Goal: Information Seeking & Learning: Learn about a topic

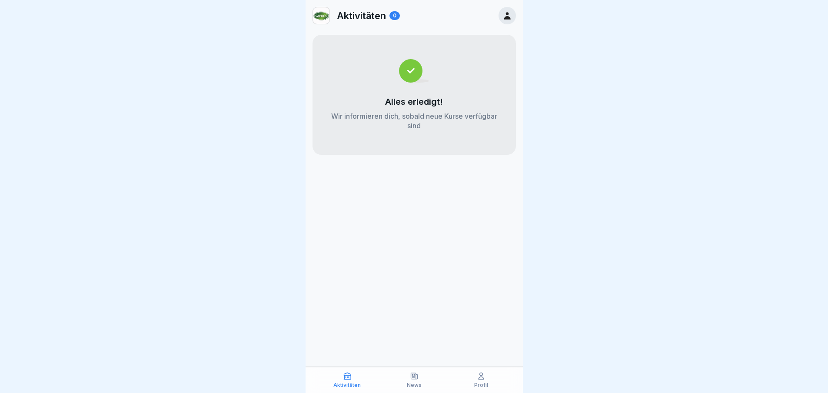
click at [485, 381] on div "Profil" at bounding box center [481, 379] width 63 height 17
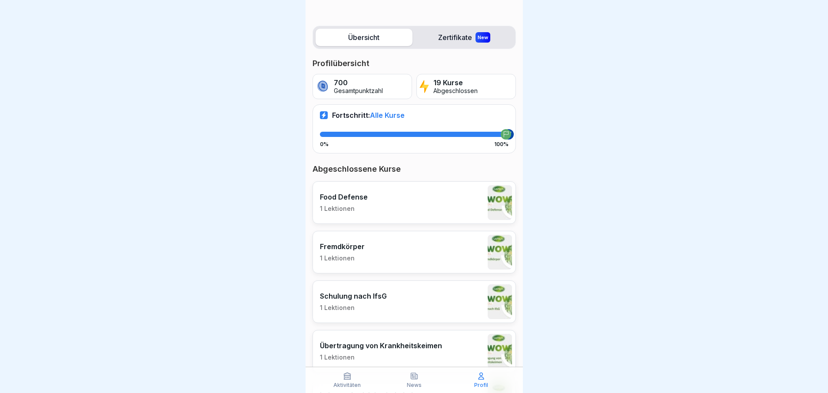
scroll to position [130, 0]
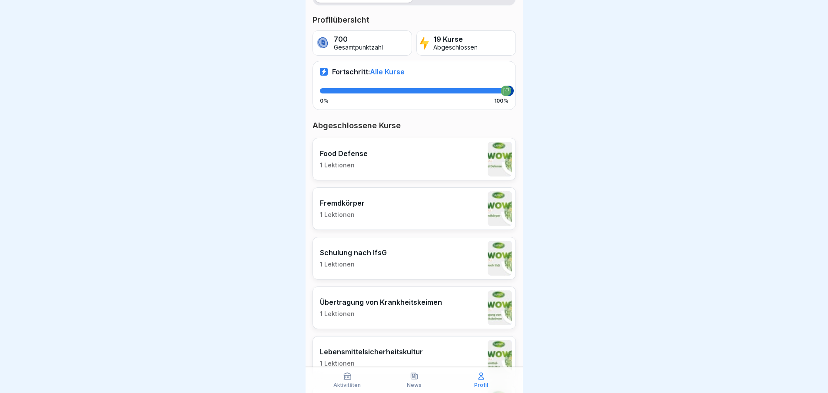
click at [373, 164] on div "Food Defense 1 Lektionen" at bounding box center [413, 159] width 203 height 43
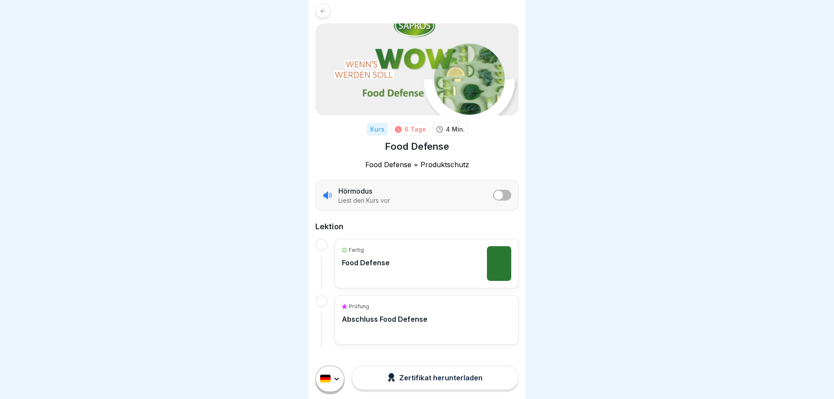
click at [332, 378] on html "Kurs 6 Tage 4 Min. Food Defense Food Defense = Produktschutz Hörmodus Liest den…" at bounding box center [417, 199] width 834 height 399
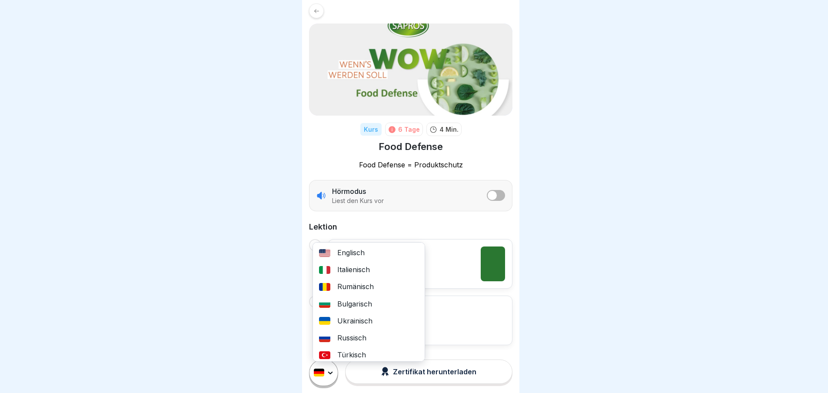
click at [471, 337] on html "Kurs 6 Tage 4 Min. Food Defense Food Defense = Produktschutz Hörmodus Liest den…" at bounding box center [414, 196] width 828 height 393
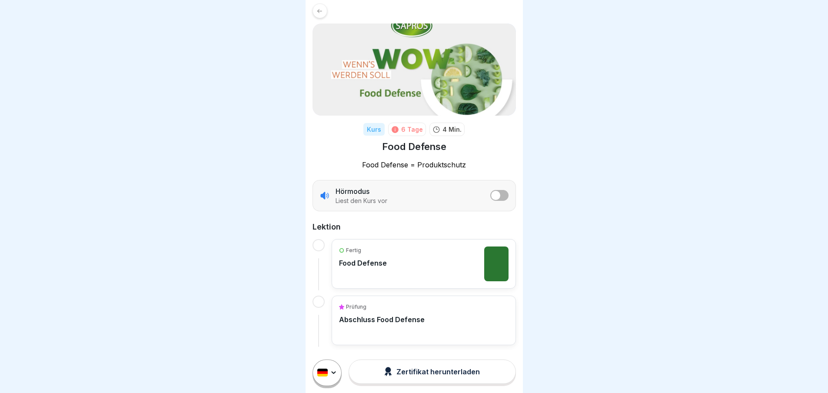
scroll to position [7, 0]
click at [373, 267] on div "Fertig Food Defense" at bounding box center [363, 263] width 48 height 35
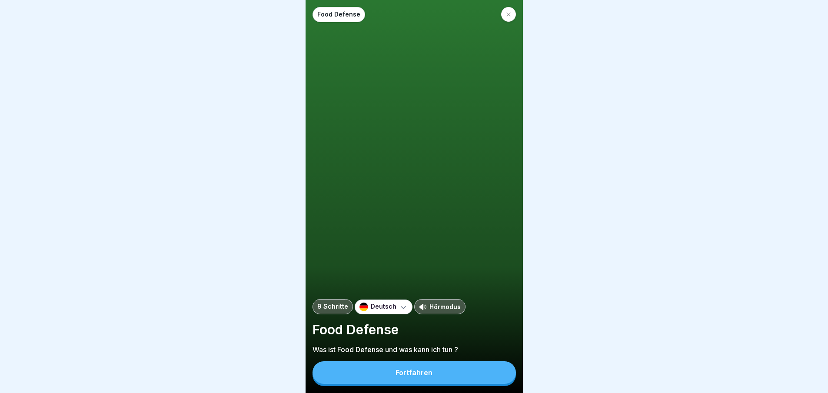
scroll to position [7, 0]
click at [506, 12] on icon at bounding box center [508, 14] width 5 height 5
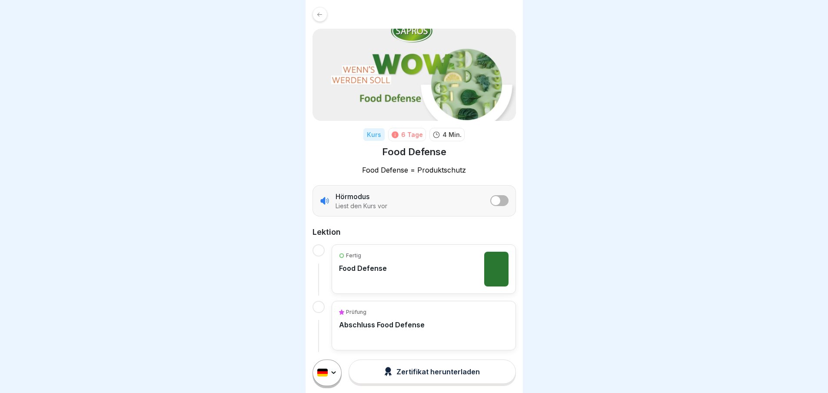
scroll to position [7, 0]
click at [324, 8] on div at bounding box center [319, 14] width 15 height 15
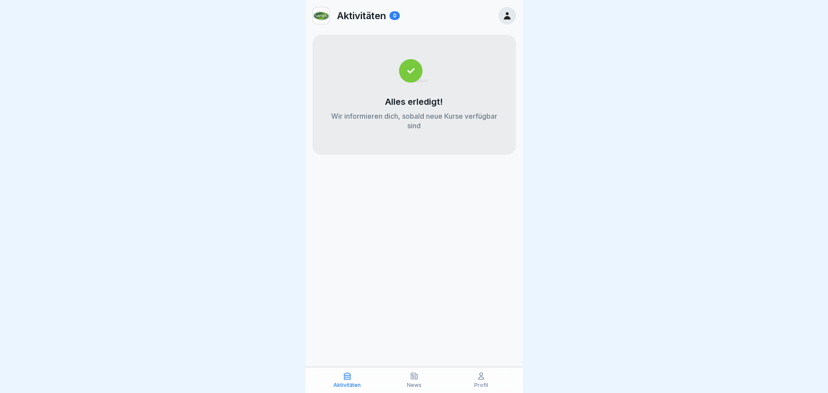
click at [418, 377] on icon at bounding box center [414, 375] width 9 height 9
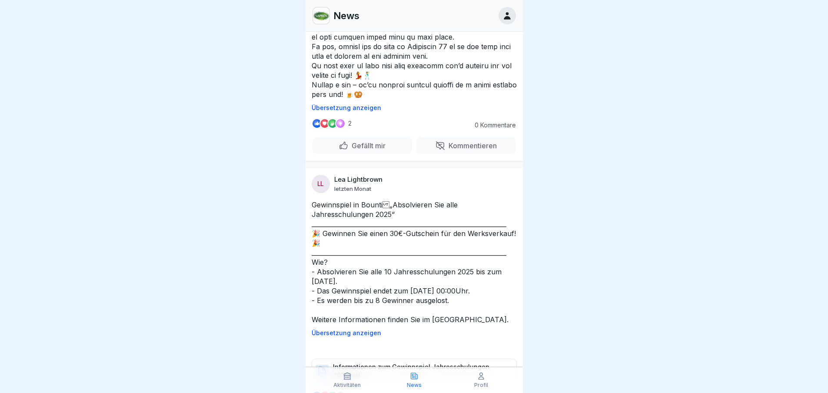
scroll to position [2085, 0]
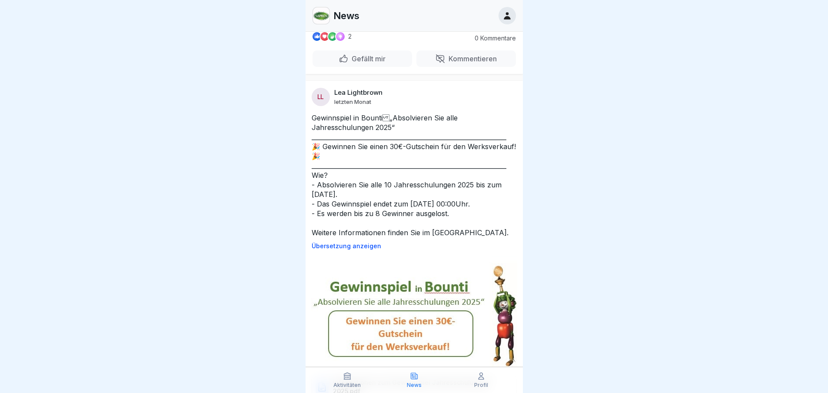
click at [346, 381] on div "Aktivitäten" at bounding box center [347, 379] width 63 height 17
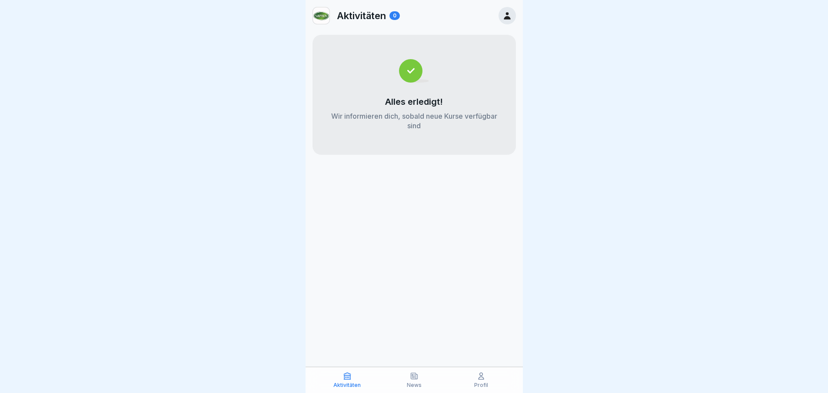
drag, startPoint x: 502, startPoint y: 9, endPoint x: 506, endPoint y: 12, distance: 5.2
click at [503, 10] on div at bounding box center [506, 15] width 17 height 17
click at [507, 13] on icon at bounding box center [507, 15] width 7 height 7
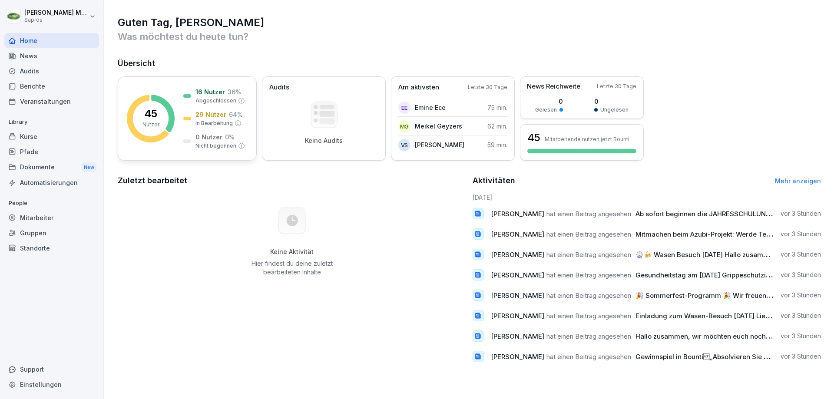
click at [177, 134] on div "45 Nutzer 16 Nutzer 36 % Abgeschlossen 29 Nutzer 64 % In Bearbeitung 0 Nutzer 0…" at bounding box center [187, 118] width 139 height 84
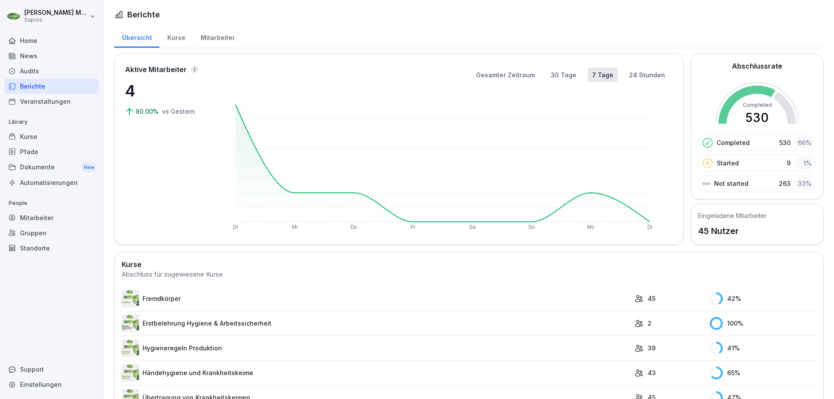
click at [212, 38] on div "Mitarbeiter" at bounding box center [218, 37] width 50 height 22
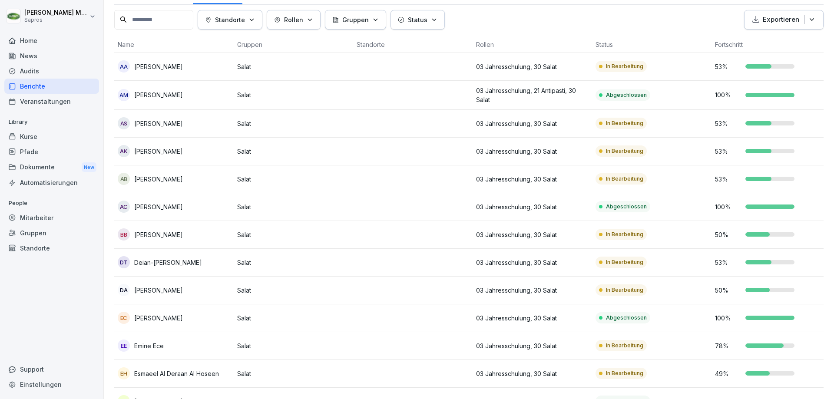
scroll to position [87, 0]
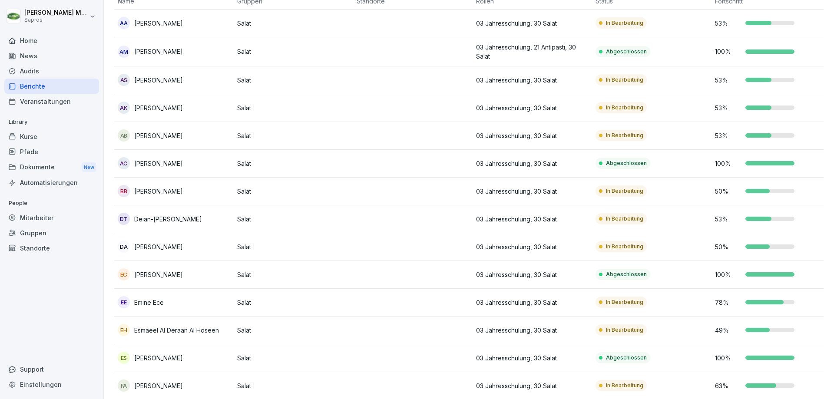
click at [752, 332] on div at bounding box center [758, 330] width 24 height 4
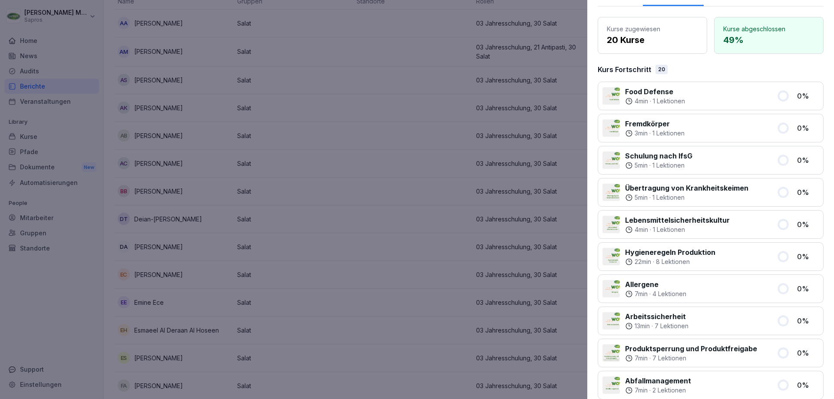
scroll to position [0, 0]
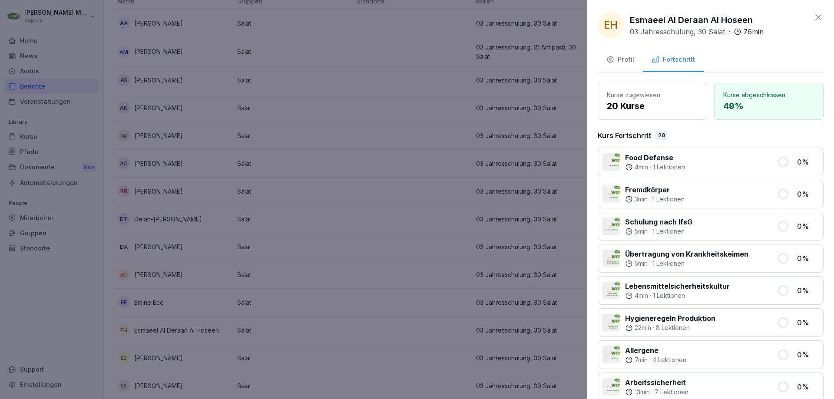
click at [614, 59] on icon "button" at bounding box center [611, 60] width 8 height 8
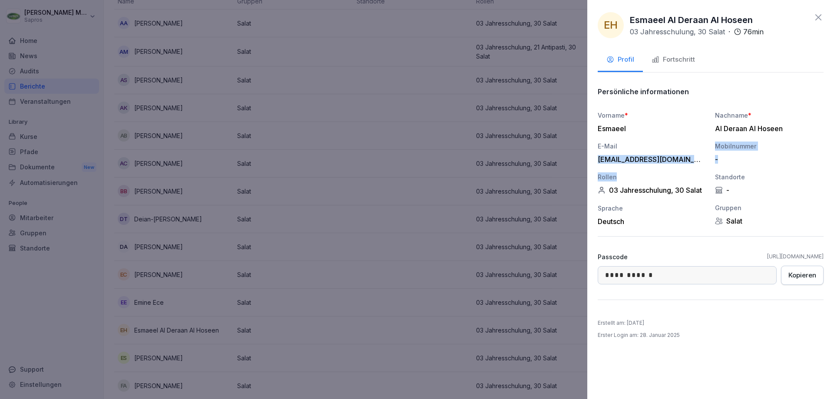
drag, startPoint x: 603, startPoint y: 160, endPoint x: 641, endPoint y: 205, distance: 58.3
click at [670, 171] on div "Vorname * Esmaeel Nachname * Al Deraan Al Hoseen E-Mail esmaeelalderaan@gmail.c…" at bounding box center [711, 168] width 226 height 115
drag, startPoint x: 689, startPoint y: 161, endPoint x: 683, endPoint y: 159, distance: 5.6
click at [688, 161] on div "esmaeelalderaan@gmail.com" at bounding box center [650, 159] width 104 height 9
click at [654, 265] on div "**********" at bounding box center [711, 276] width 226 height 48
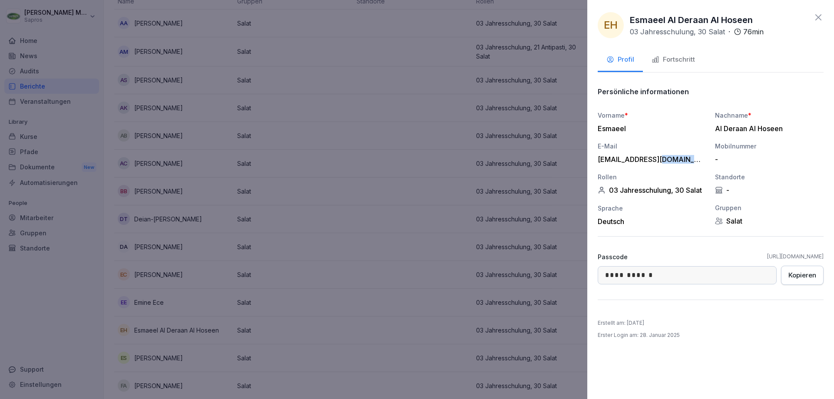
drag, startPoint x: 658, startPoint y: 156, endPoint x: 695, endPoint y: 162, distance: 37.3
click at [695, 162] on div "esmaeelalderaan@gmail.com" at bounding box center [650, 159] width 104 height 9
click at [693, 59] on div "Fortschritt" at bounding box center [673, 60] width 43 height 10
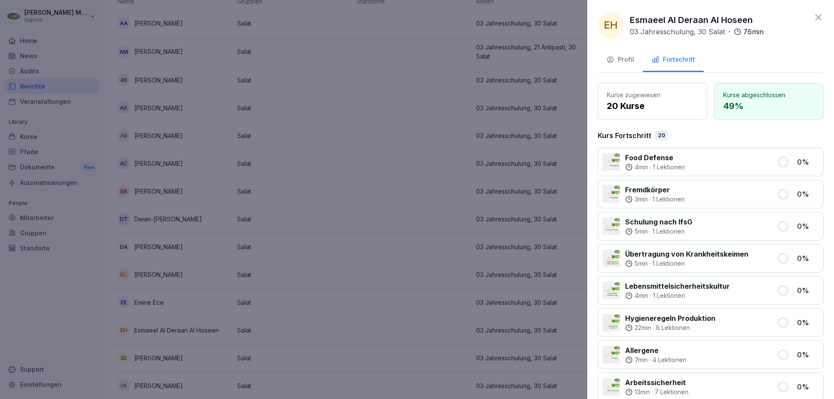
click at [626, 52] on button "Profil" at bounding box center [620, 60] width 45 height 23
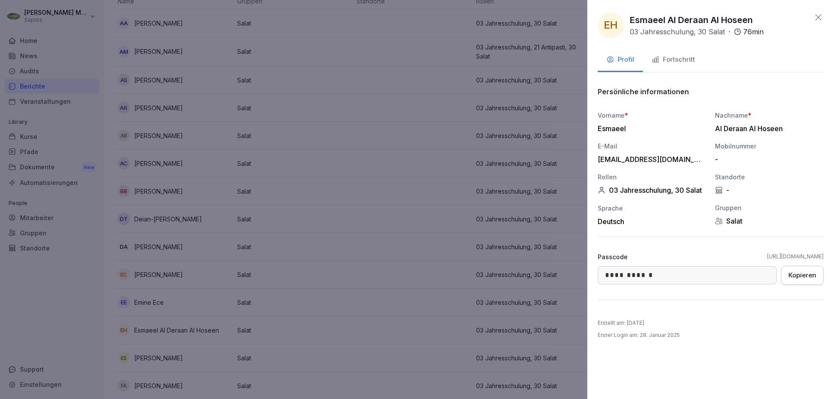
click at [654, 157] on div "esmaeelalderaan@gmail.com" at bounding box center [650, 159] width 104 height 9
click at [653, 159] on div "esmaeelalderaan@gmail.com" at bounding box center [650, 159] width 104 height 9
drag, startPoint x: 695, startPoint y: 162, endPoint x: 599, endPoint y: 162, distance: 95.6
click at [599, 162] on div "esmaeelalderaan@gmail.com" at bounding box center [650, 159] width 104 height 9
copy div "esmaeelalderaan@gmail.com"
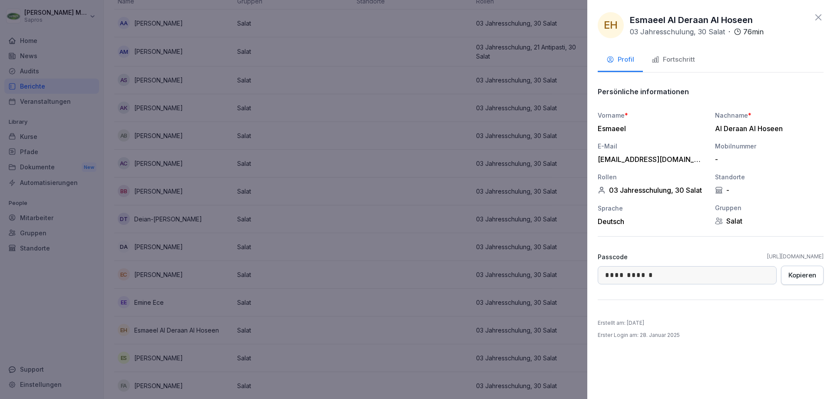
click at [407, 184] on div at bounding box center [417, 199] width 834 height 399
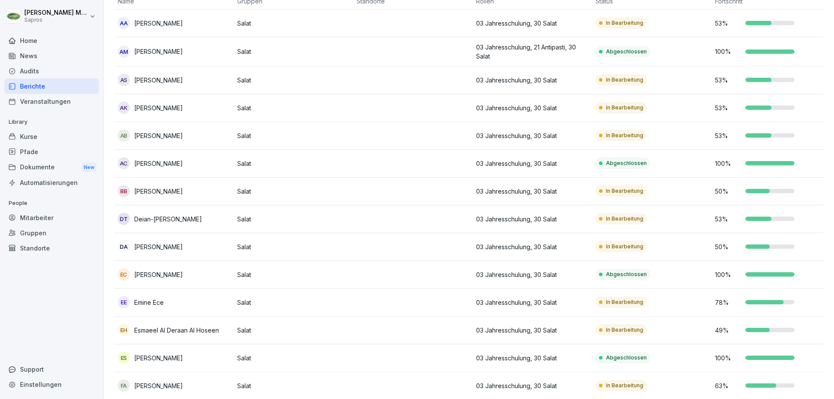
click at [410, 189] on td at bounding box center [412, 192] width 119 height 28
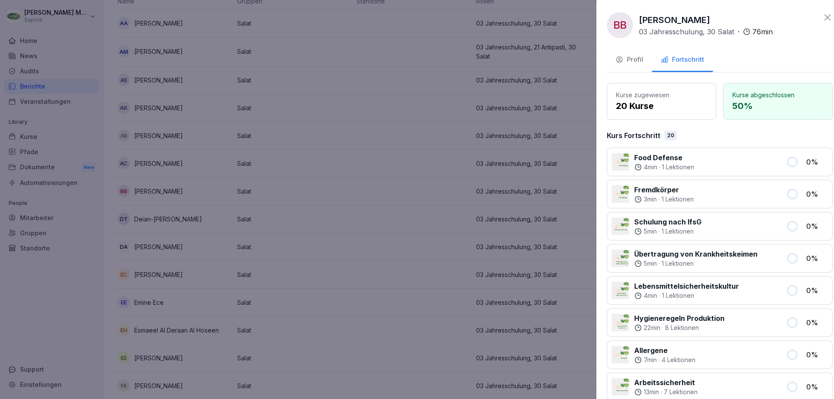
click at [346, 145] on div at bounding box center [417, 199] width 834 height 399
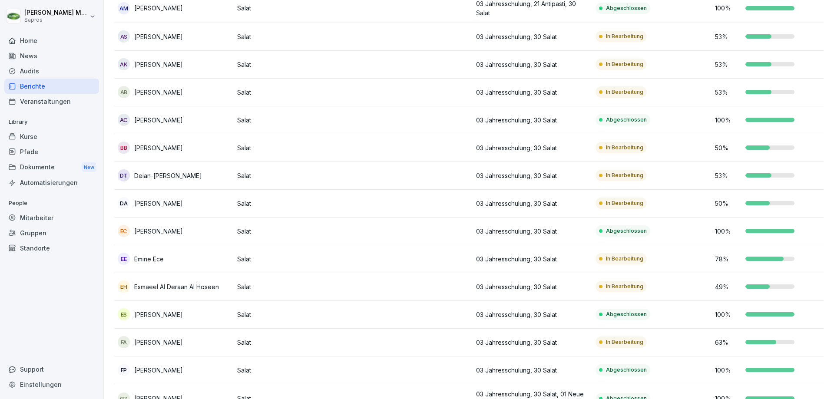
scroll to position [174, 0]
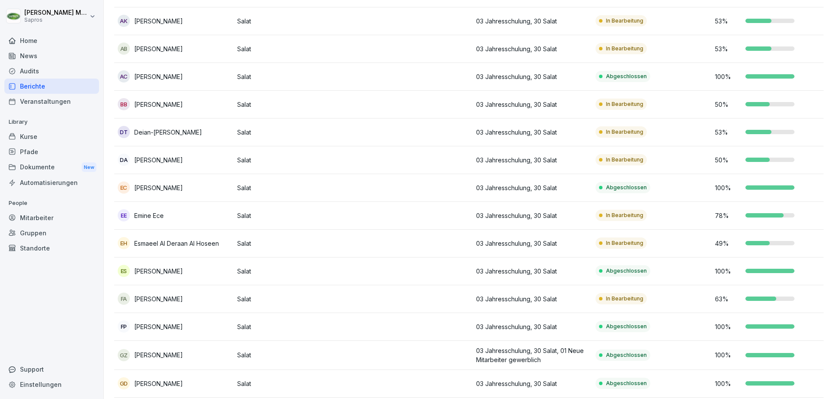
click at [211, 247] on p "Esmaeel Al Deraan Al Hoseen" at bounding box center [176, 243] width 85 height 9
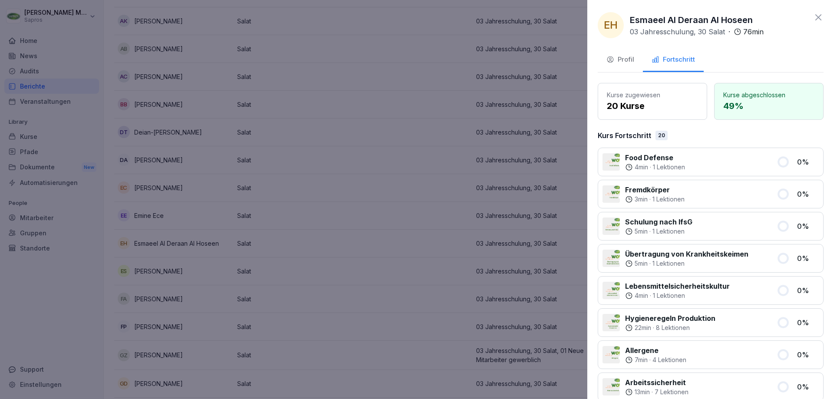
click at [619, 62] on div "Profil" at bounding box center [621, 60] width 28 height 10
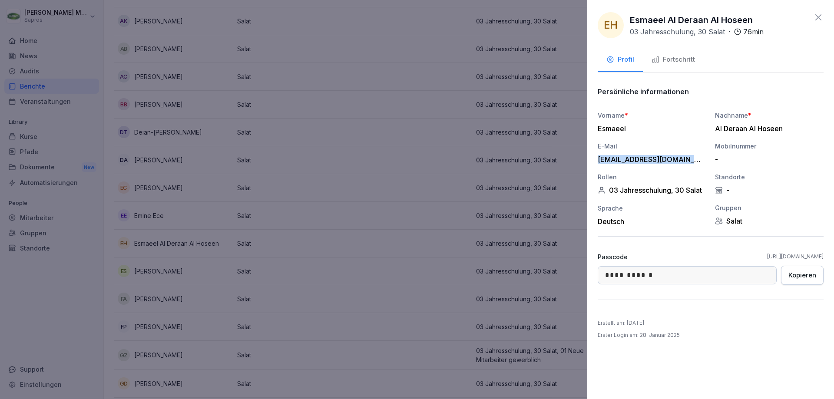
drag, startPoint x: 696, startPoint y: 159, endPoint x: 593, endPoint y: 166, distance: 103.7
click at [593, 166] on div "**********" at bounding box center [710, 199] width 247 height 399
copy div "esmaeelalderaan@gmail.com"
click at [127, 182] on div at bounding box center [417, 199] width 834 height 399
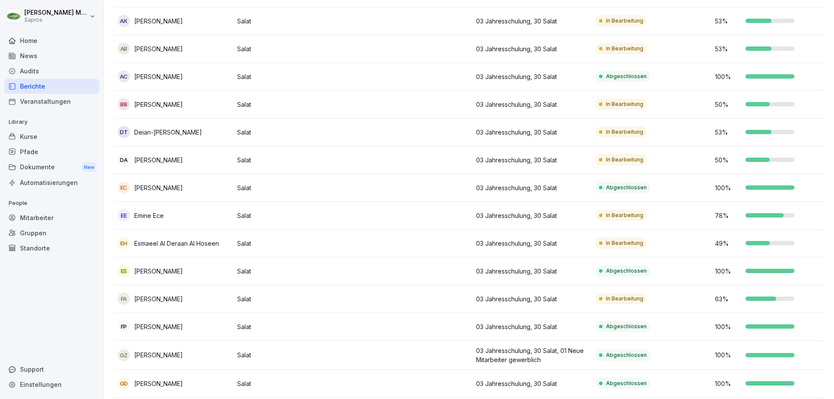
click at [163, 244] on p "Esmaeel Al Deraan Al Hoseen" at bounding box center [176, 243] width 85 height 9
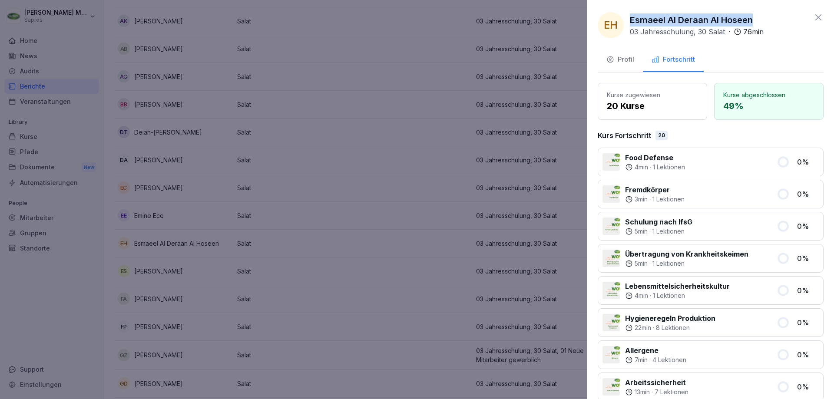
drag, startPoint x: 631, startPoint y: 16, endPoint x: 760, endPoint y: 19, distance: 129.5
click at [760, 19] on div "Esmaeel Al Deraan Al Hoseen 03 Jahresschulung, 30 Salat · 76 min" at bounding box center [697, 24] width 134 height 23
copy p "Esmaeel Al Deraan Al Hoseen"
click at [356, 154] on div at bounding box center [417, 199] width 834 height 399
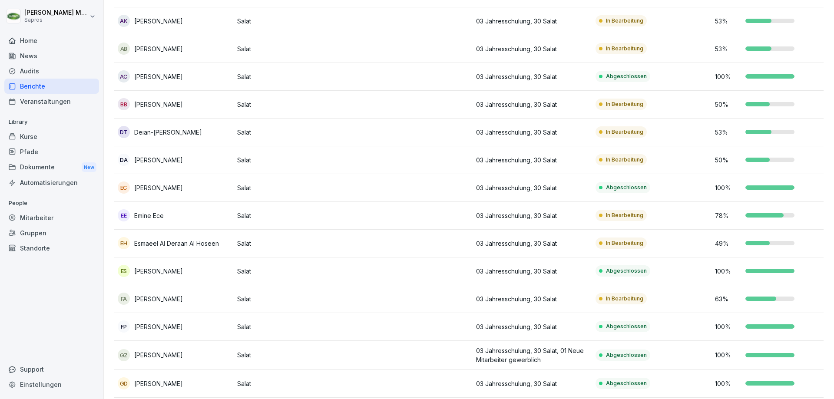
click at [68, 169] on div "Dokumente New" at bounding box center [51, 167] width 95 height 16
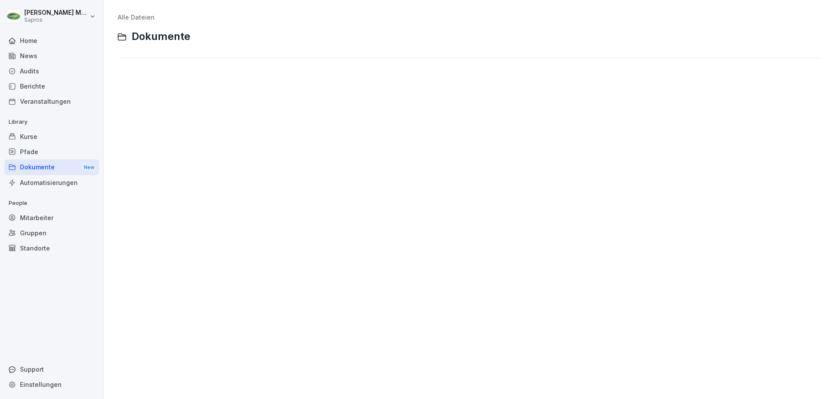
click at [43, 36] on div "Home" at bounding box center [51, 40] width 95 height 15
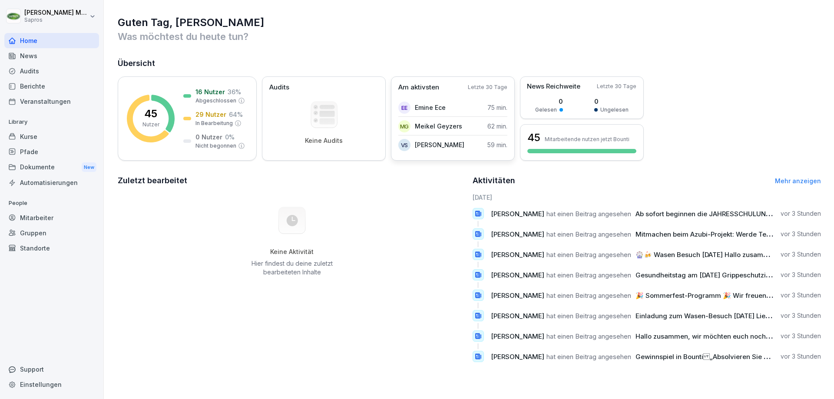
click at [448, 108] on div "EE Emine Ece 75 min." at bounding box center [452, 108] width 109 height 18
click at [432, 89] on p "Am aktivsten" at bounding box center [418, 88] width 41 height 10
click at [149, 122] on p "Nutzer" at bounding box center [151, 125] width 17 height 8
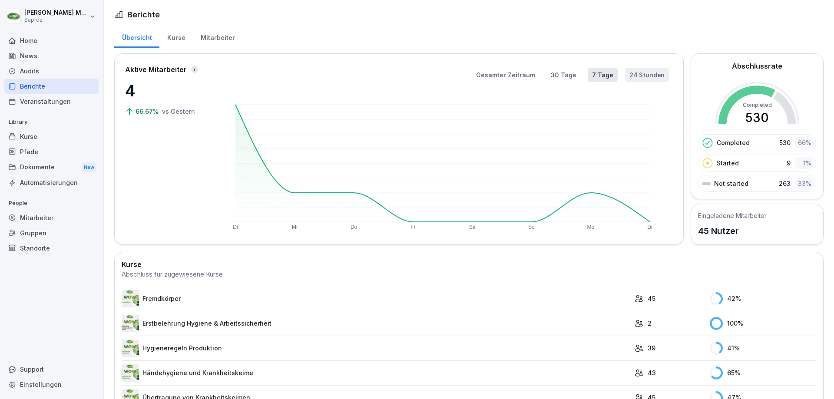
click at [637, 74] on button "24 Stunden" at bounding box center [647, 75] width 44 height 14
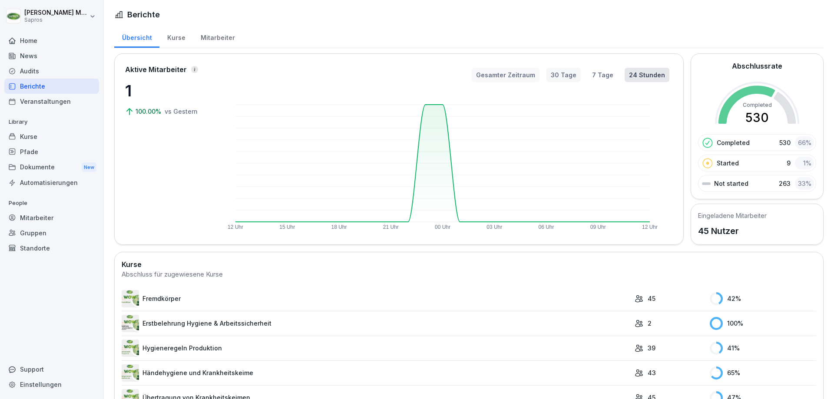
click at [555, 70] on button "30 Tage" at bounding box center [564, 75] width 34 height 14
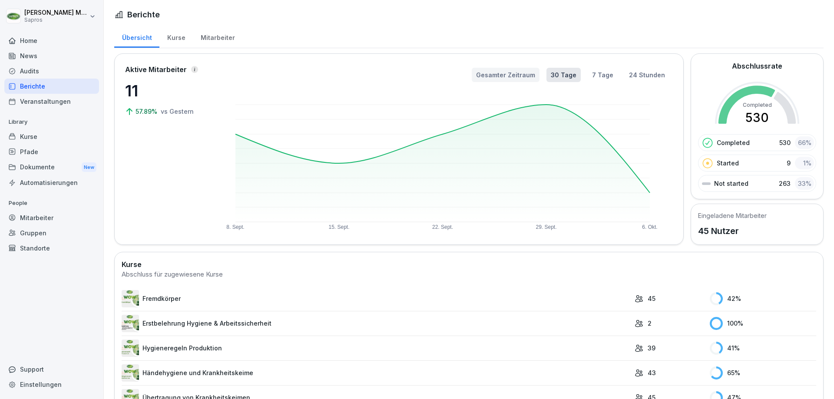
click at [528, 74] on button "Gesamter Zeitraum" at bounding box center [506, 75] width 68 height 14
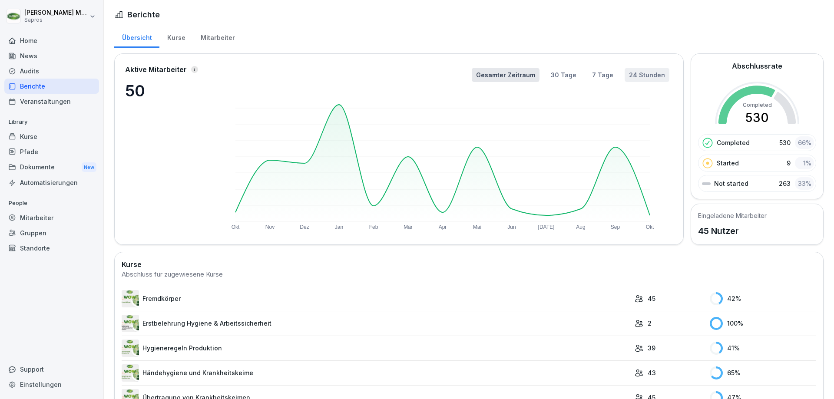
click at [641, 72] on button "24 Stunden" at bounding box center [647, 75] width 45 height 14
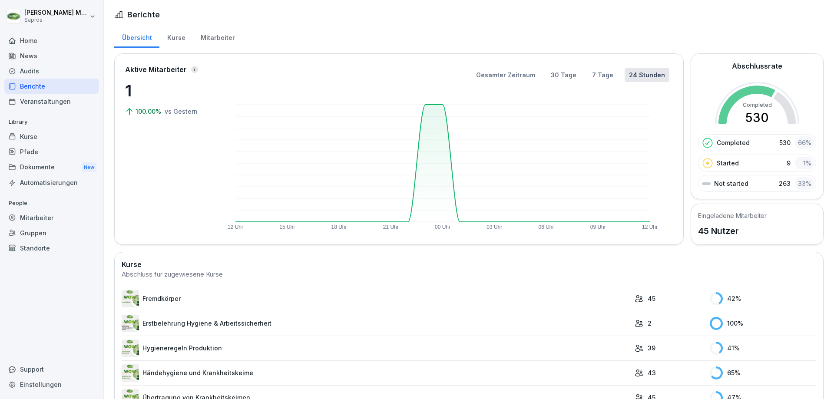
click at [718, 163] on p "Started" at bounding box center [728, 163] width 22 height 9
click at [704, 232] on p "45 Nutzer" at bounding box center [732, 231] width 69 height 13
click at [703, 164] on icon at bounding box center [708, 163] width 10 height 10
click at [215, 39] on div "Mitarbeiter" at bounding box center [218, 37] width 50 height 22
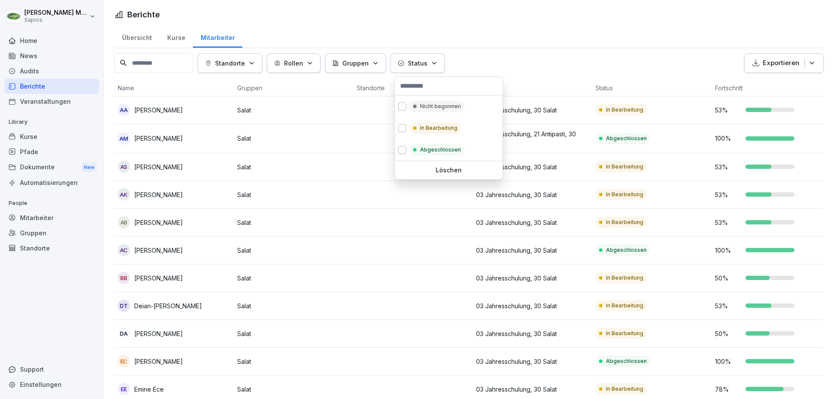
click at [441, 69] on button "Status" at bounding box center [418, 63] width 54 height 20
click at [440, 101] on div "Nicht begonnen" at bounding box center [437, 106] width 55 height 11
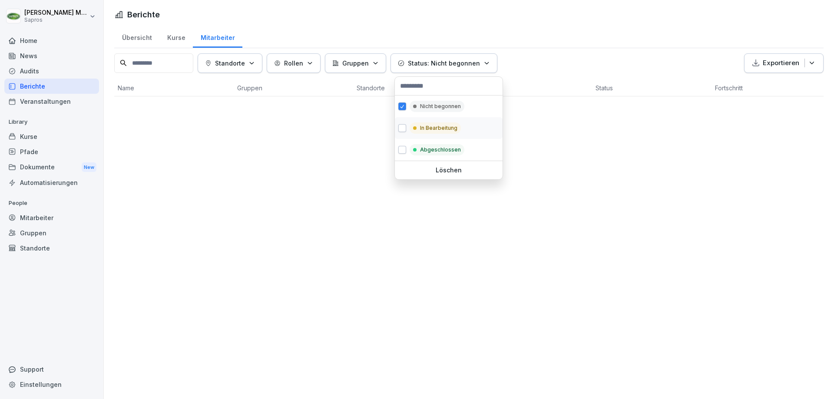
click at [451, 126] on p "In Bearbeitung" at bounding box center [438, 128] width 37 height 8
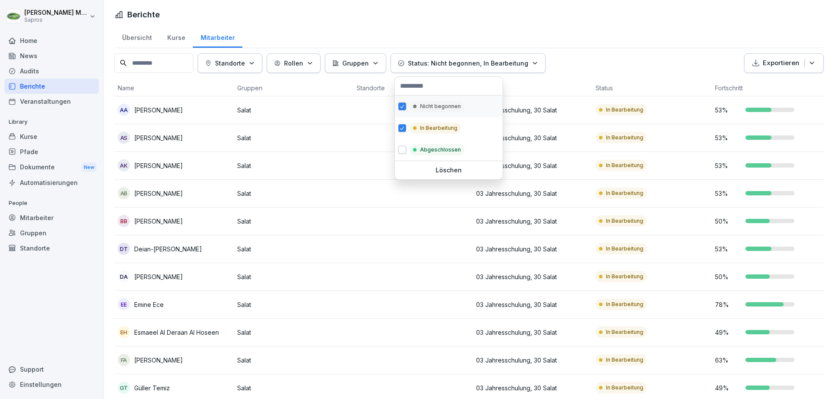
click at [402, 102] on div "Nicht begonnen" at bounding box center [449, 107] width 108 height 22
click at [569, 41] on html "Andreas Mutter Sapros Home News Audits Berichte Veranstaltungen Library Kurse P…" at bounding box center [417, 199] width 834 height 399
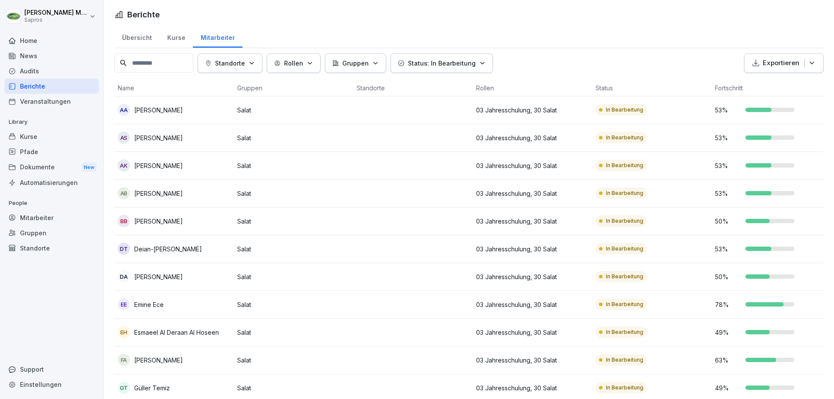
click at [171, 219] on p "[PERSON_NAME]" at bounding box center [158, 221] width 49 height 9
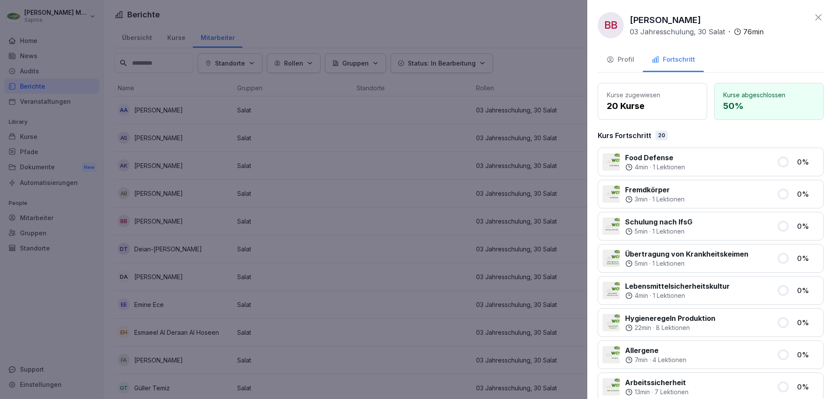
click at [535, 41] on div at bounding box center [417, 199] width 834 height 399
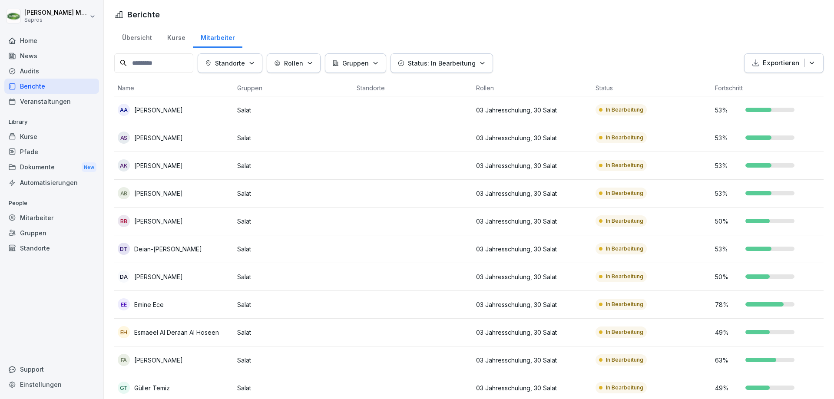
click at [149, 220] on p "[PERSON_NAME]" at bounding box center [158, 221] width 49 height 9
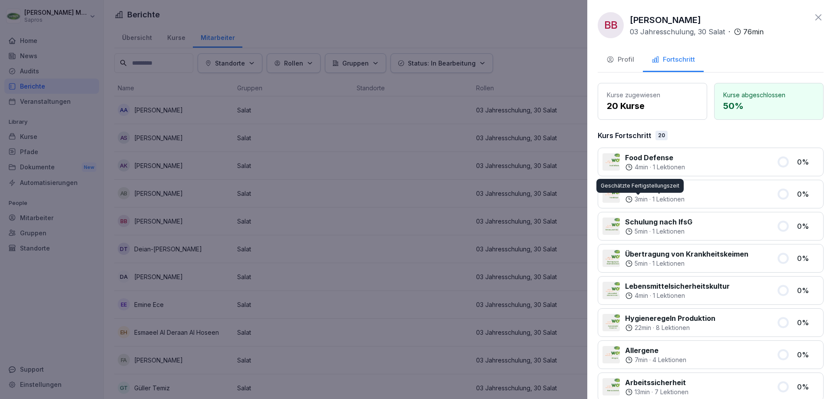
click at [646, 193] on p "Fremdkörper" at bounding box center [655, 190] width 60 height 10
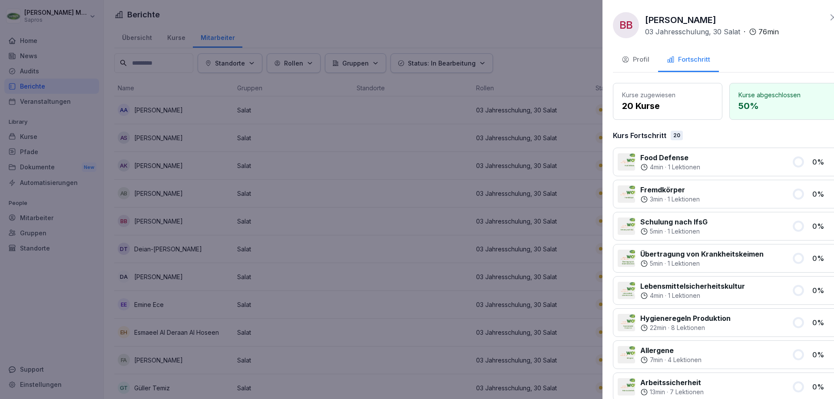
click at [521, 43] on div at bounding box center [417, 199] width 834 height 399
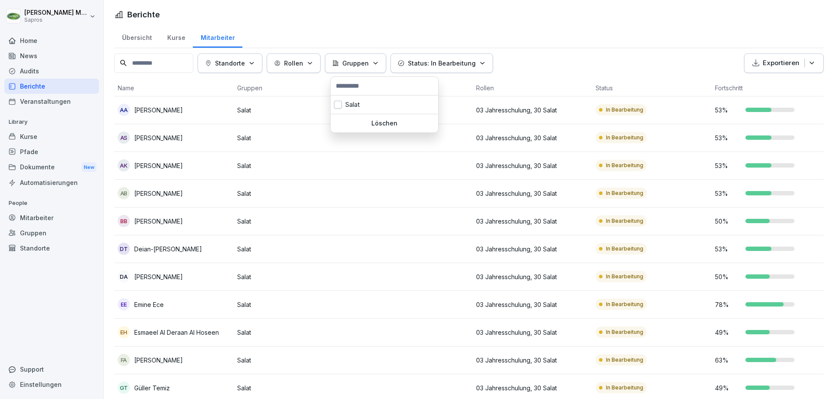
click at [379, 66] on icon "button" at bounding box center [375, 63] width 7 height 7
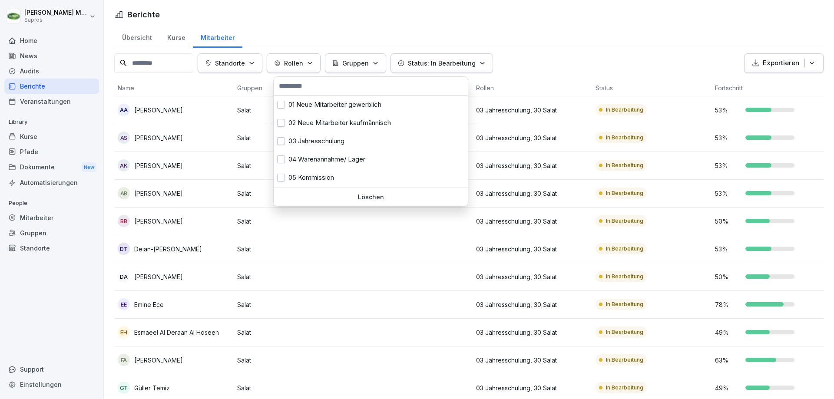
click at [313, 66] on icon "button" at bounding box center [310, 63] width 7 height 7
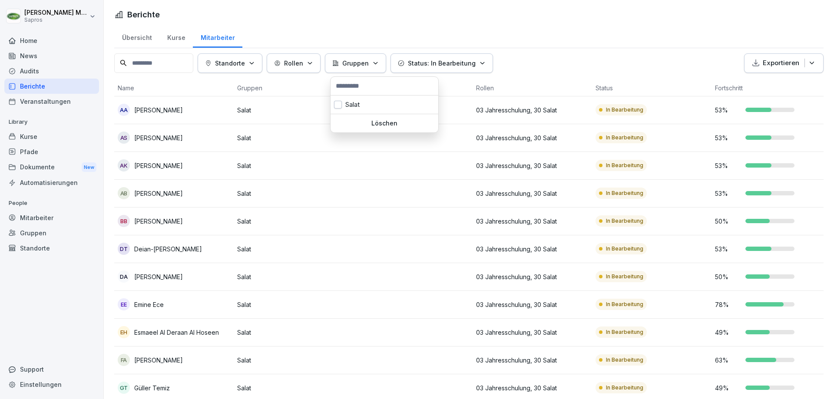
click at [336, 20] on html "Andreas Mutter Sapros Home News Audits Berichte Veranstaltungen Library Kurse P…" at bounding box center [417, 199] width 834 height 399
drag, startPoint x: 438, startPoint y: 16, endPoint x: 391, endPoint y: 22, distance: 46.8
click at [438, 16] on html "Andreas Mutter Sapros Home News Audits Berichte Veranstaltungen Library Kurse P…" at bounding box center [417, 199] width 834 height 399
click at [175, 42] on div "Kurse" at bounding box center [175, 37] width 33 height 22
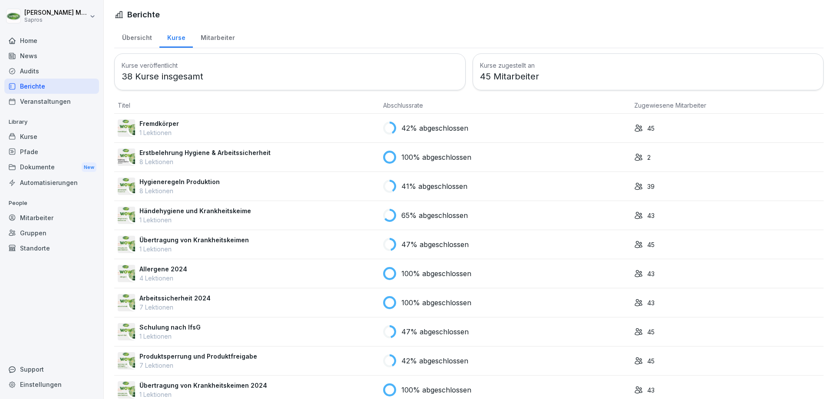
scroll to position [43, 0]
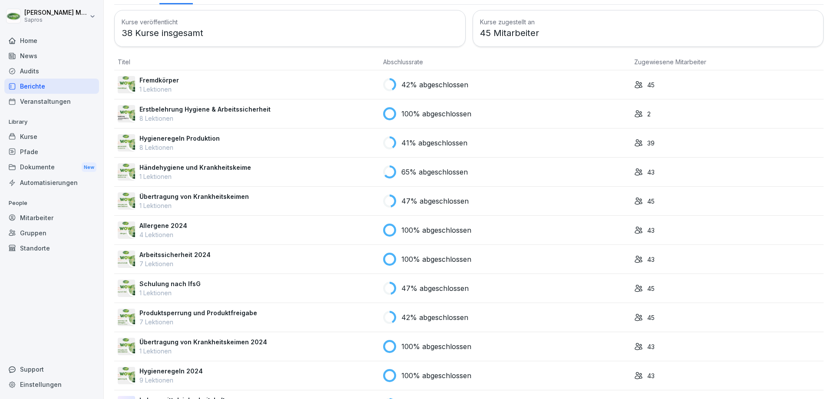
click at [647, 84] on p "45" at bounding box center [650, 84] width 7 height 9
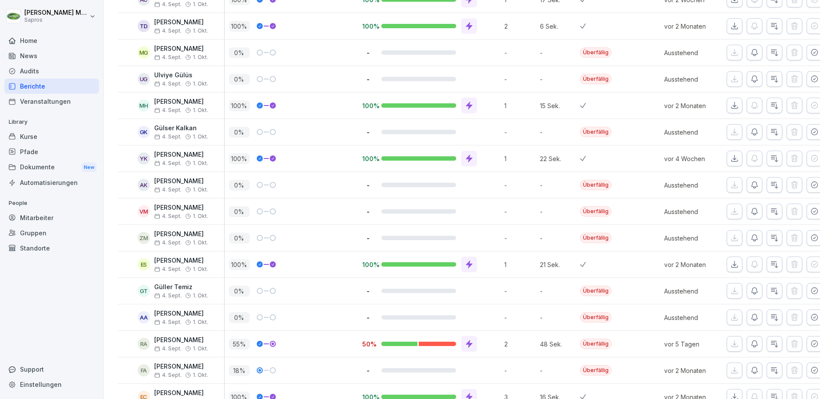
scroll to position [304, 0]
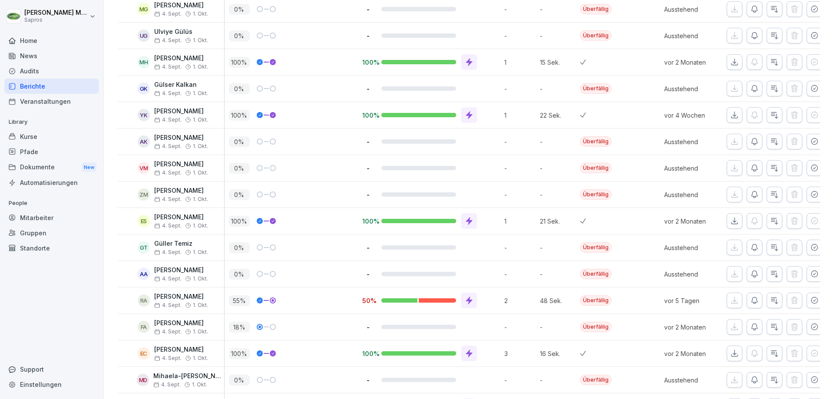
click at [468, 301] on icon at bounding box center [469, 301] width 7 height 8
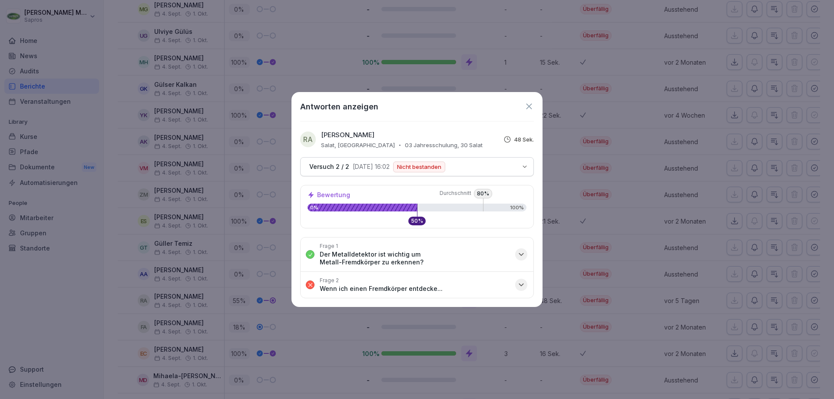
click at [521, 282] on icon "button" at bounding box center [521, 285] width 9 height 9
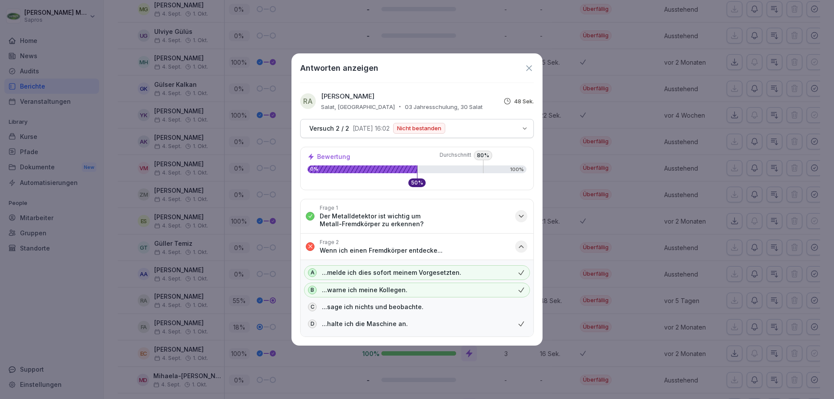
click at [527, 70] on icon at bounding box center [529, 68] width 10 height 10
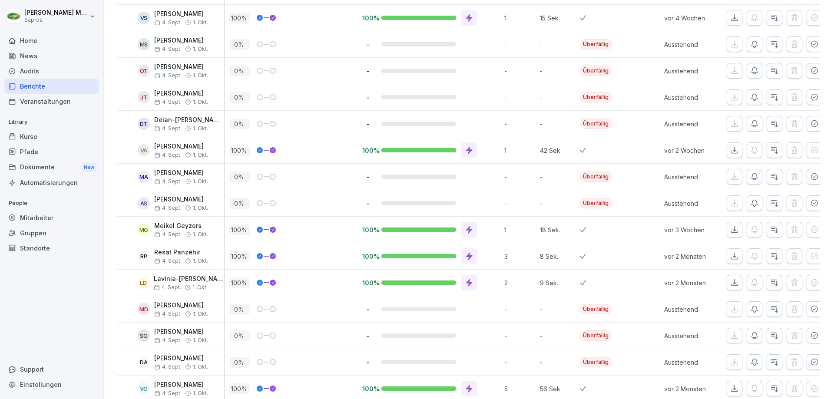
scroll to position [869, 0]
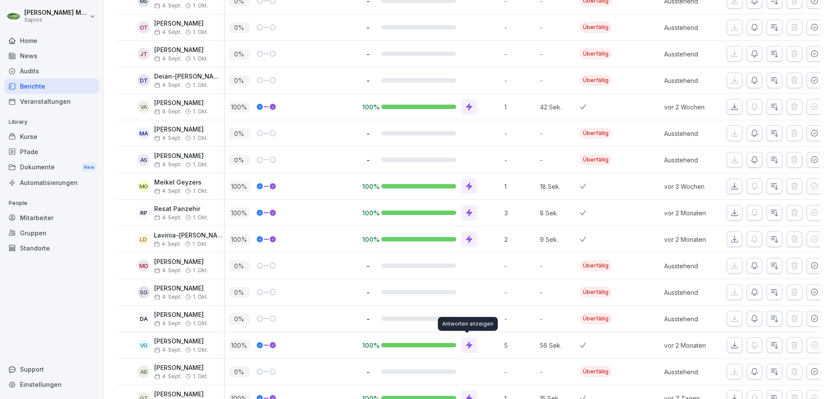
click at [465, 341] on icon at bounding box center [469, 345] width 9 height 9
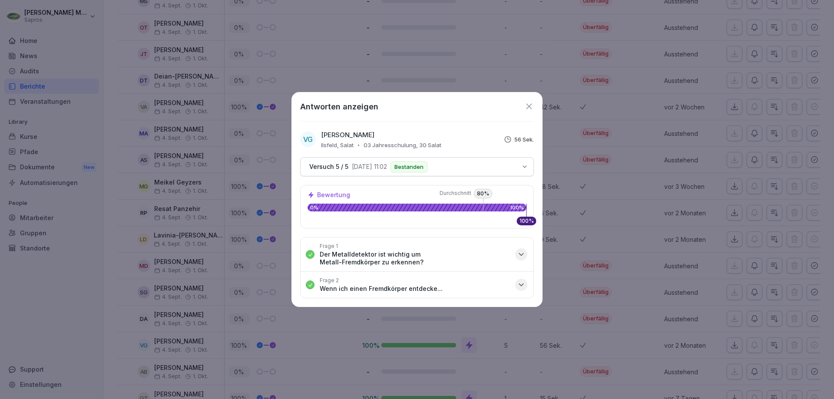
drag, startPoint x: 527, startPoint y: 105, endPoint x: 518, endPoint y: 103, distance: 8.4
click at [524, 104] on icon at bounding box center [529, 107] width 10 height 10
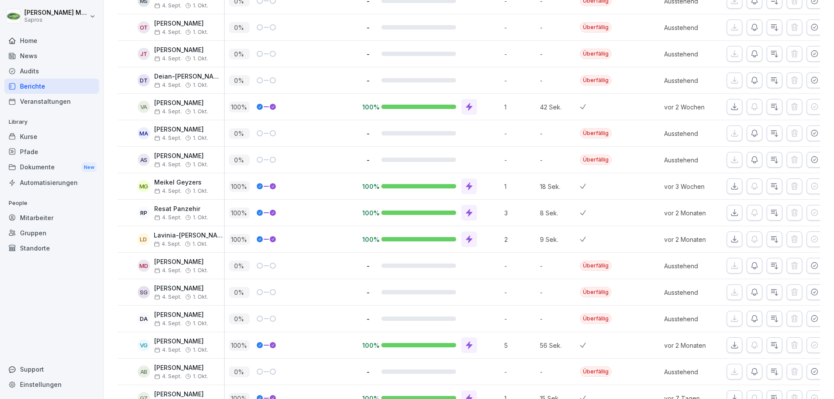
click at [504, 345] on p "5" at bounding box center [519, 345] width 31 height 9
click at [469, 341] on icon at bounding box center [469, 345] width 9 height 9
click at [469, 342] on div at bounding box center [417, 199] width 834 height 399
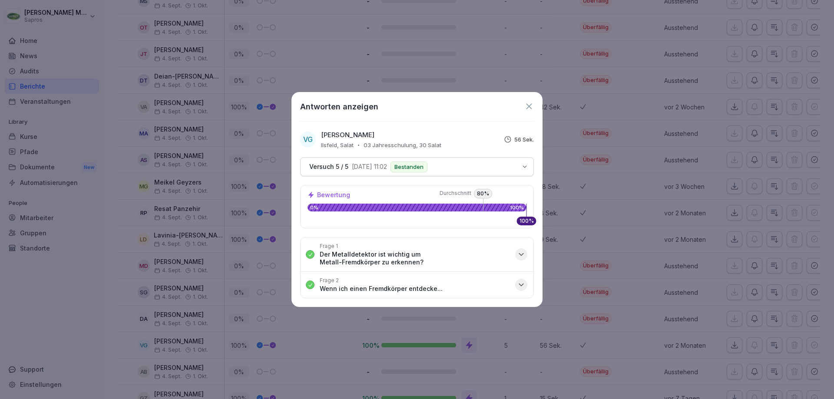
click at [527, 252] on div "button" at bounding box center [521, 255] width 12 height 12
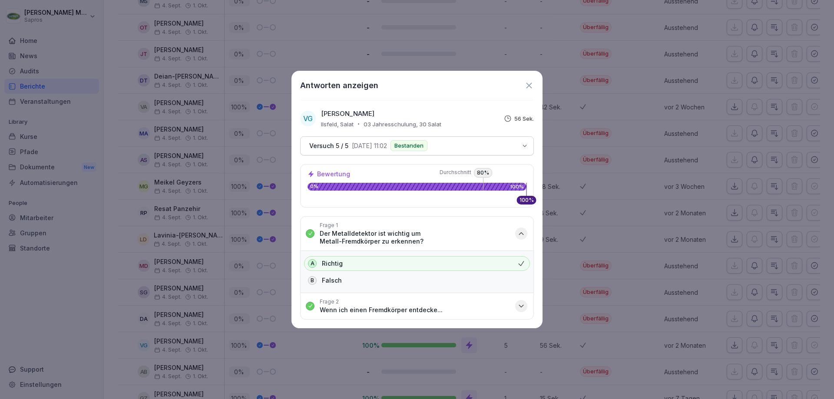
click at [524, 308] on icon "button" at bounding box center [521, 306] width 9 height 9
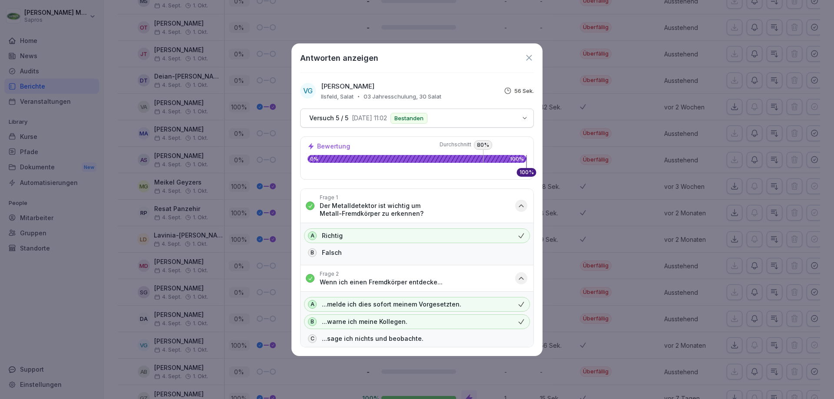
scroll to position [21, 0]
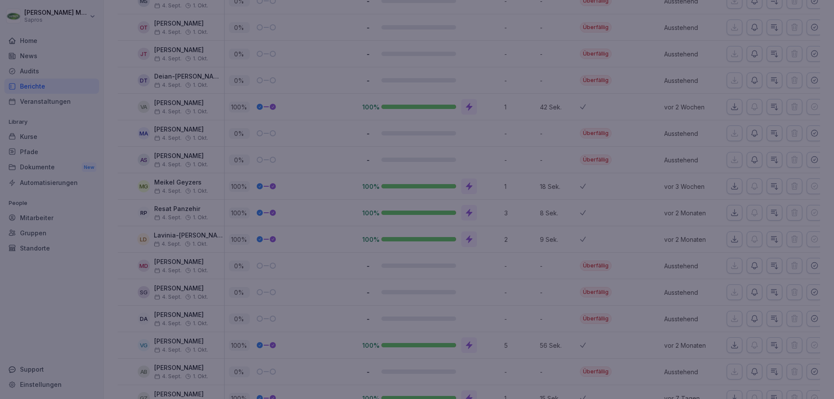
click at [554, 82] on div at bounding box center [417, 199] width 834 height 399
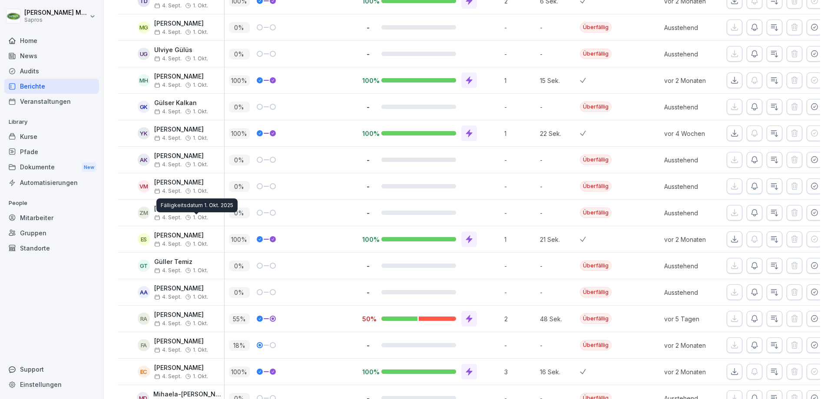
scroll to position [0, 0]
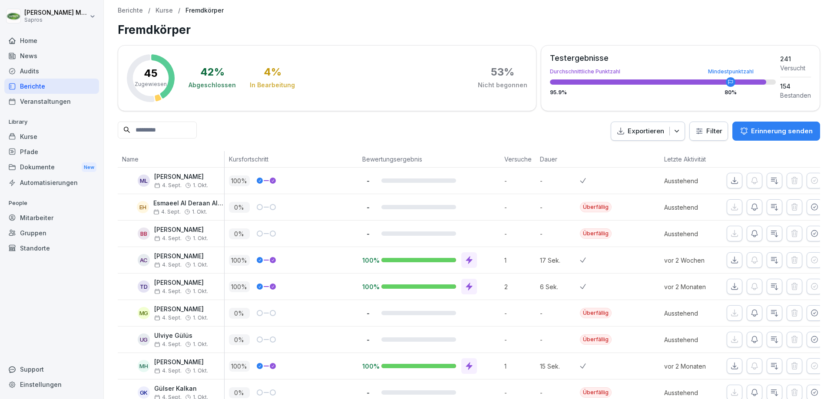
click at [706, 128] on html "Andreas Mutter Sapros Home News Audits Berichte Veranstaltungen Library Kurse P…" at bounding box center [417, 199] width 834 height 399
click at [528, 134] on html "Andreas Mutter Sapros Home News Audits Berichte Veranstaltungen Library Kurse P…" at bounding box center [417, 199] width 834 height 399
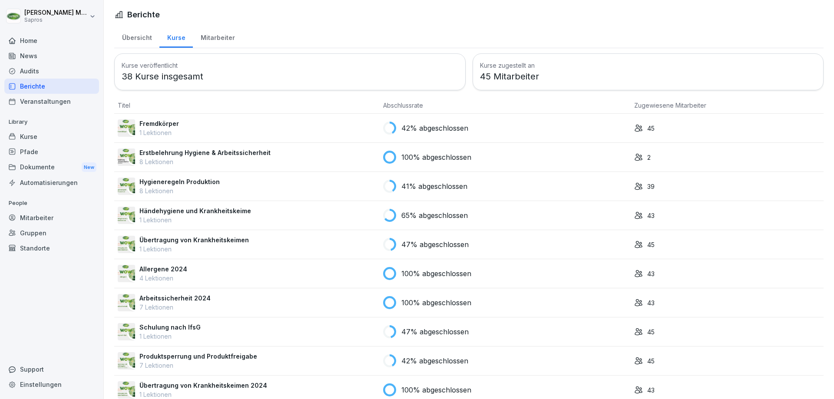
click at [212, 36] on div "Mitarbeiter" at bounding box center [218, 37] width 50 height 22
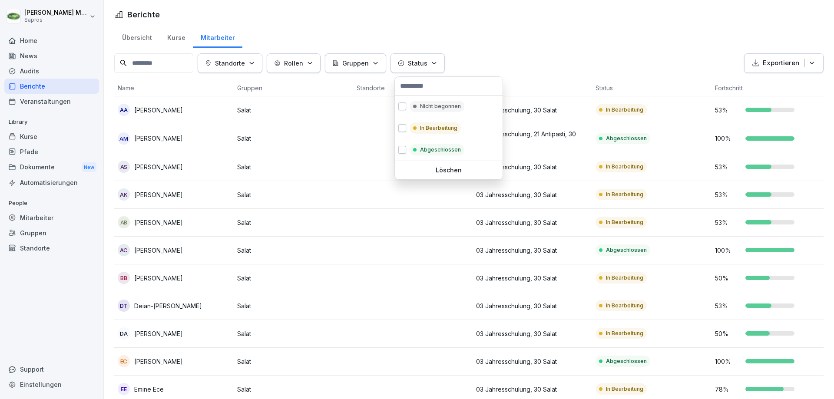
click at [428, 63] on p "Status" at bounding box center [418, 63] width 20 height 9
click at [401, 150] on button "button" at bounding box center [402, 150] width 8 height 8
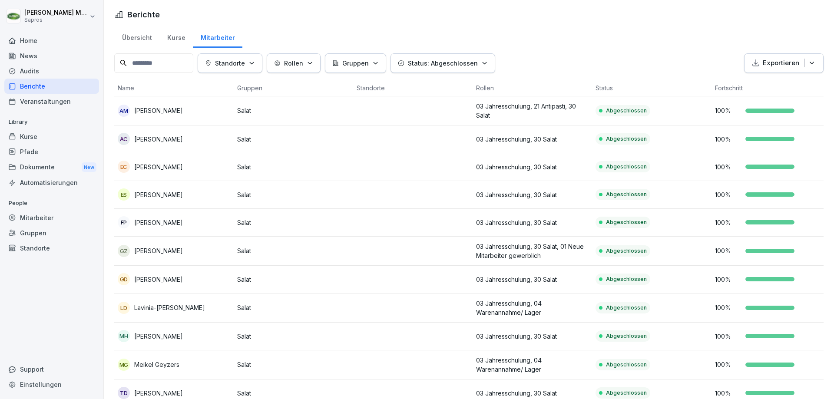
drag, startPoint x: 828, startPoint y: 240, endPoint x: 829, endPoint y: 416, distance: 176.4
click at [829, 399] on html "[PERSON_NAME] Sapros Home News Audits Berichte Veranstaltungen Library Kurse Pf…" at bounding box center [417, 199] width 834 height 399
click at [471, 67] on p "Status: Abgeschlossen" at bounding box center [443, 63] width 70 height 9
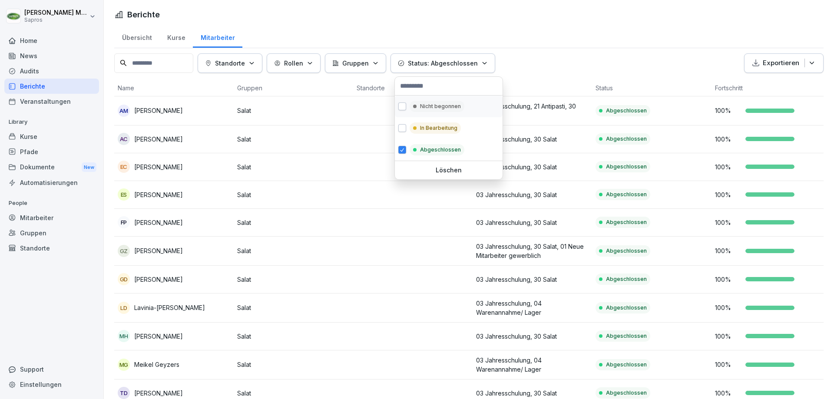
click at [401, 105] on button "button" at bounding box center [402, 107] width 8 height 8
click at [403, 131] on button "button" at bounding box center [402, 128] width 8 height 8
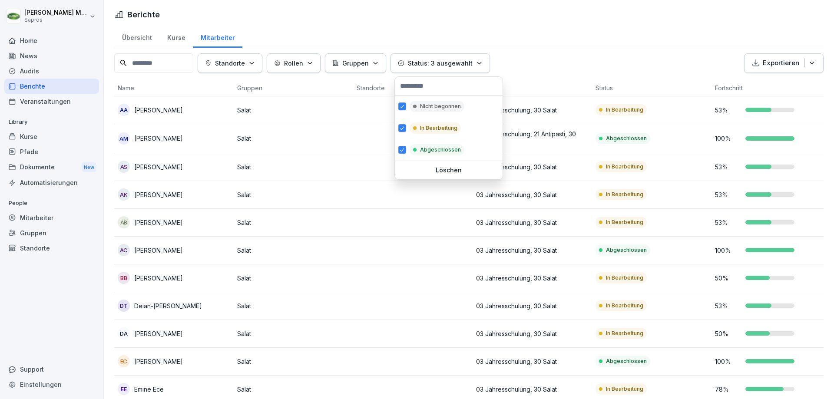
click at [544, 37] on html "[PERSON_NAME] Sapros Home News Audits Berichte Veranstaltungen Library Kurse Pf…" at bounding box center [417, 199] width 834 height 399
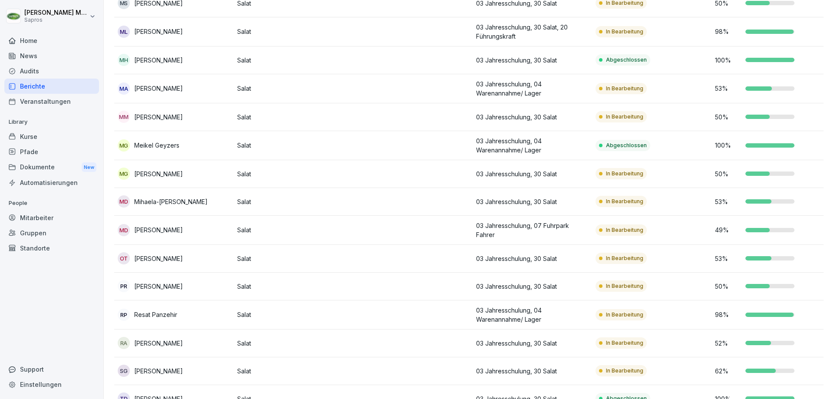
scroll to position [766, 0]
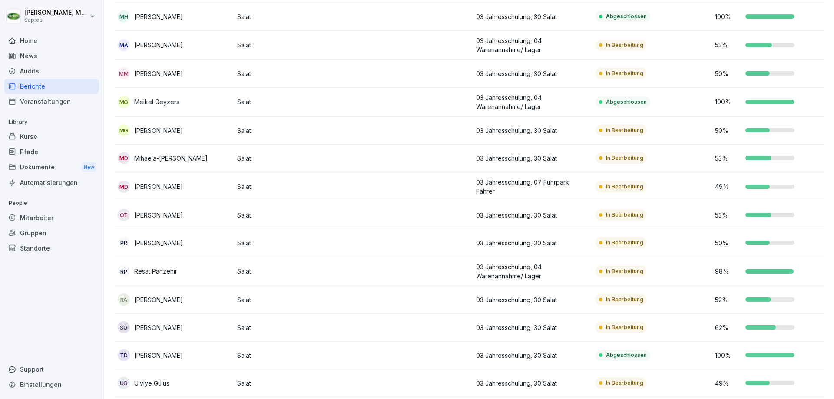
click at [159, 272] on p "Resat Panzehir" at bounding box center [155, 271] width 43 height 9
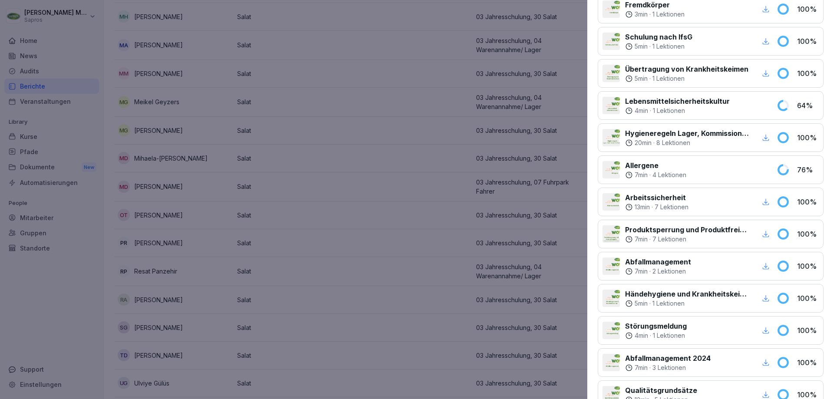
scroll to position [0, 0]
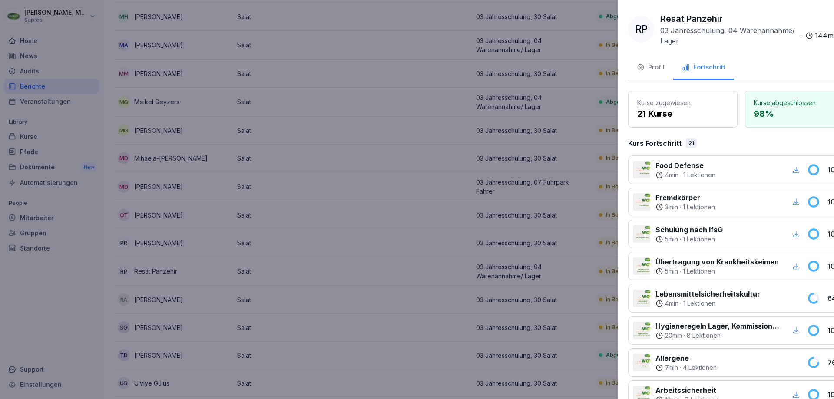
click at [410, 126] on div at bounding box center [417, 199] width 834 height 399
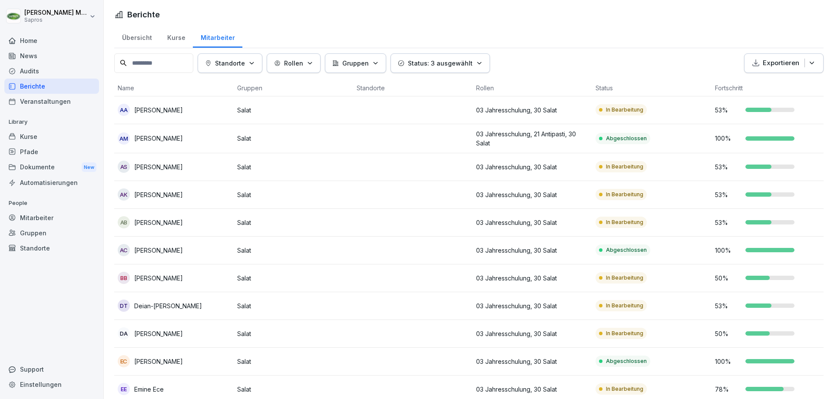
drag, startPoint x: 162, startPoint y: 63, endPoint x: 242, endPoint y: 36, distance: 85.3
click at [162, 63] on input at bounding box center [153, 63] width 79 height 20
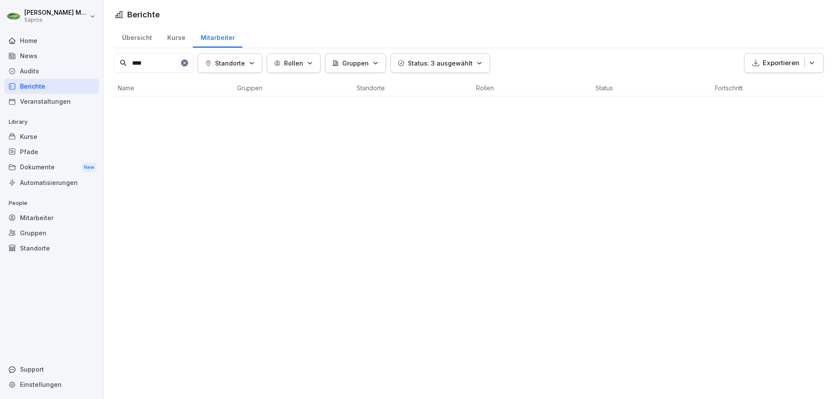
type input "****"
click at [239, 68] on p "Standorte" at bounding box center [230, 63] width 30 height 9
click at [302, 61] on p "Rollen" at bounding box center [293, 63] width 19 height 9
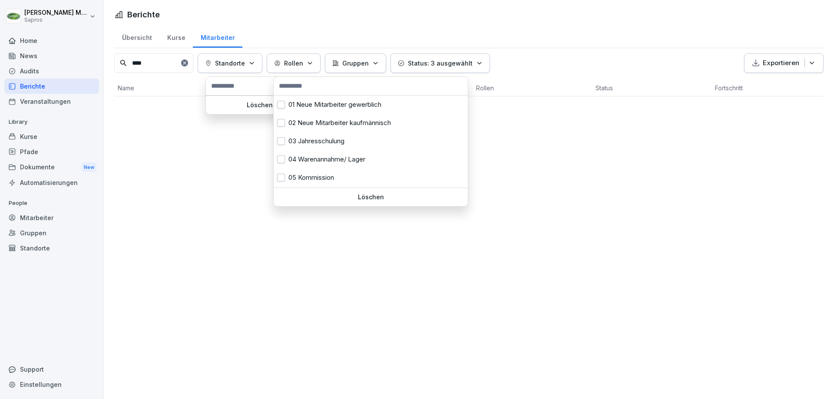
click at [365, 59] on button "Gruppen" at bounding box center [355, 63] width 61 height 20
click at [339, 105] on button "button" at bounding box center [338, 105] width 8 height 8
click at [340, 103] on button "button" at bounding box center [338, 105] width 8 height 8
click at [345, 28] on html "[PERSON_NAME] Sapros Home News Audits Berichte Veranstaltungen Library Kurse Pf…" at bounding box center [417, 199] width 834 height 399
click at [529, 134] on html "[PERSON_NAME] Sapros Home News Audits Berichte Veranstaltungen Library Kurse Pf…" at bounding box center [417, 199] width 834 height 399
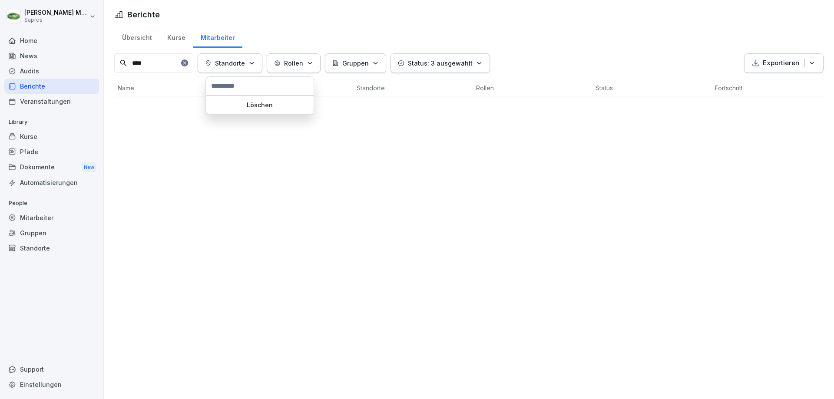
click at [277, 107] on p "Löschen" at bounding box center [259, 105] width 101 height 8
click at [179, 36] on div "Kurse" at bounding box center [175, 37] width 33 height 22
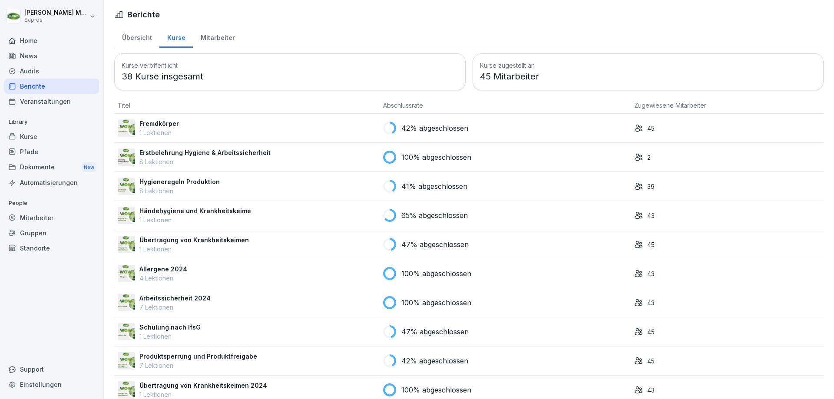
click at [483, 99] on th "Abschlussrate" at bounding box center [505, 105] width 251 height 17
